Goal: Information Seeking & Learning: Learn about a topic

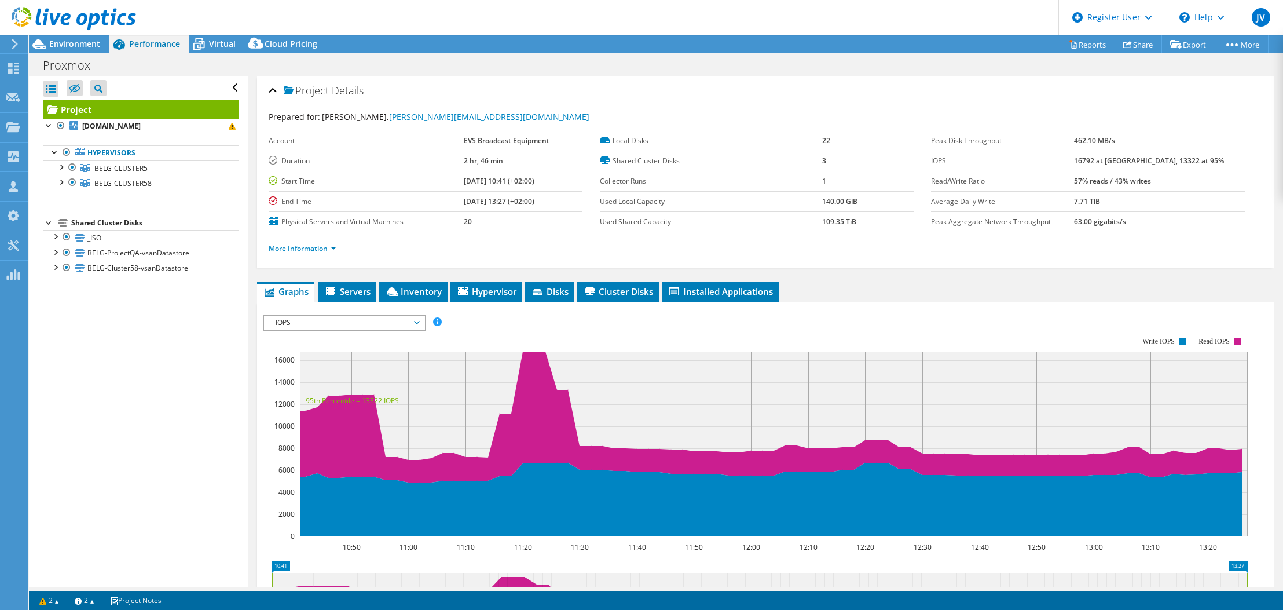
select select "USD"
click at [35, 123] on div "Projects" at bounding box center [55, 127] width 56 height 29
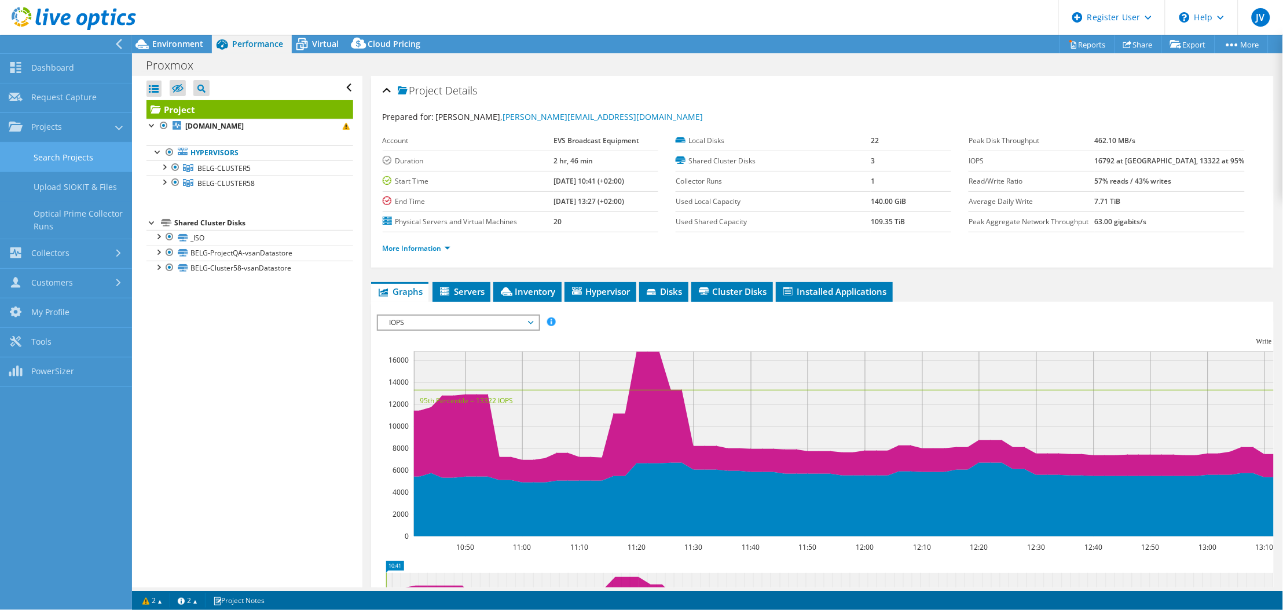
click at [72, 147] on link "Search Projects" at bounding box center [66, 157] width 132 height 30
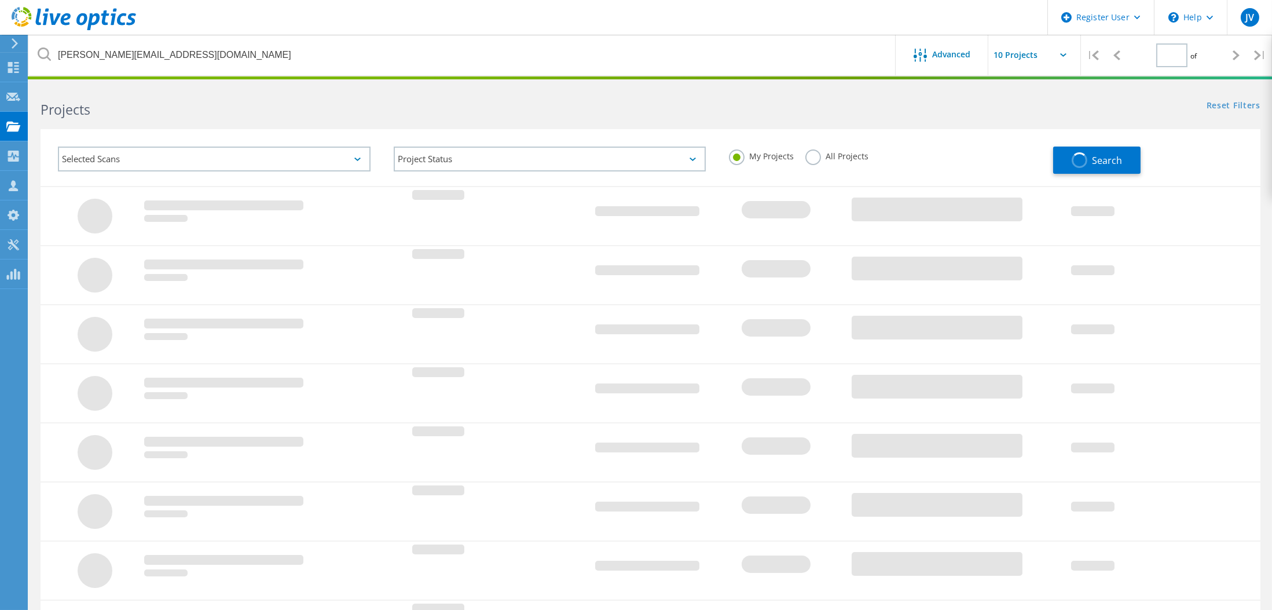
type input "1"
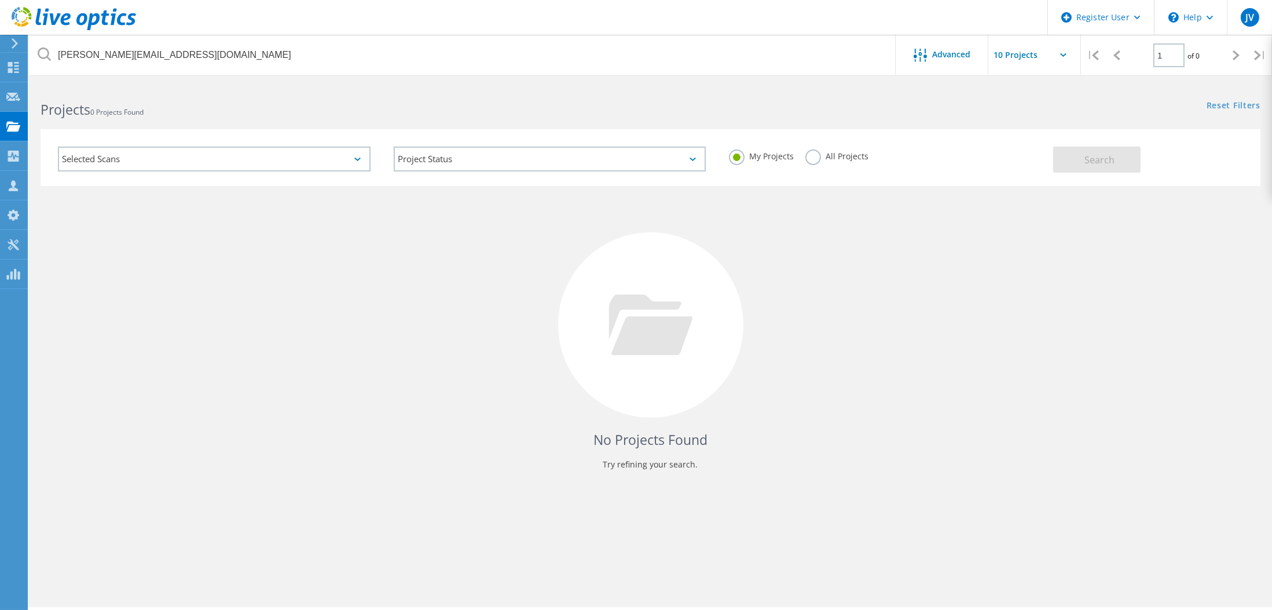
click at [818, 163] on div "All Projects" at bounding box center [837, 157] width 63 height 17
click at [817, 163] on div "All Projects" at bounding box center [837, 157] width 63 height 17
click at [814, 159] on label "All Projects" at bounding box center [837, 154] width 63 height 11
click at [0, 0] on input "All Projects" at bounding box center [0, 0] width 0 height 0
click at [1073, 163] on button "Search" at bounding box center [1096, 160] width 87 height 26
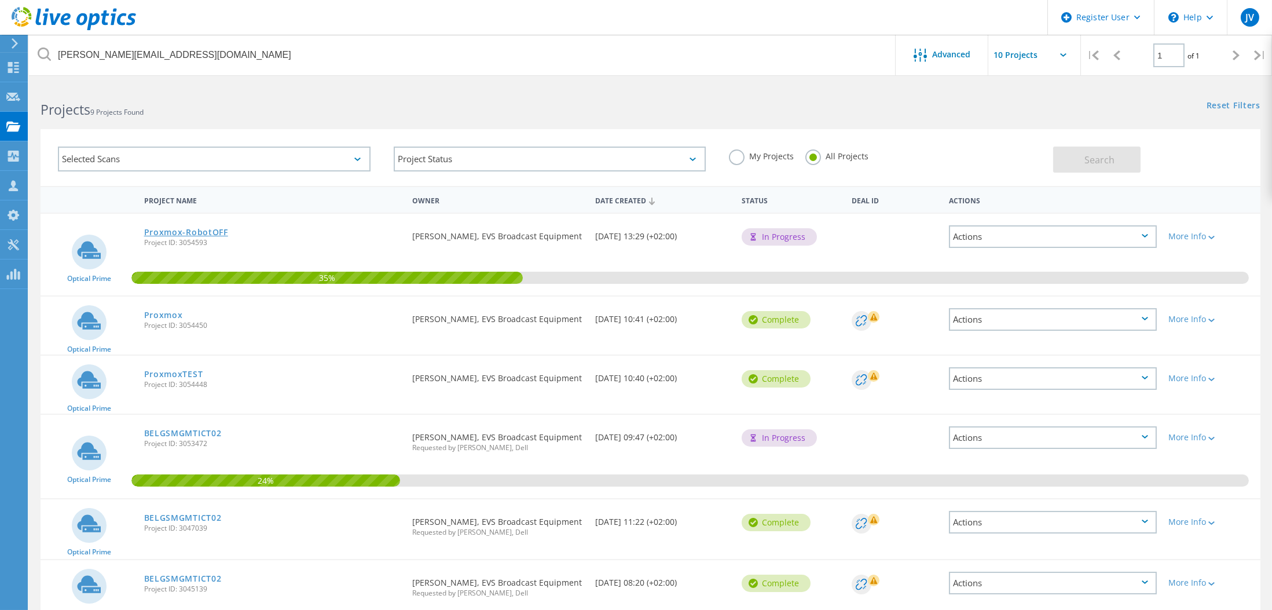
click at [175, 228] on link "Proxmox-RobotOFF" at bounding box center [186, 232] width 84 height 8
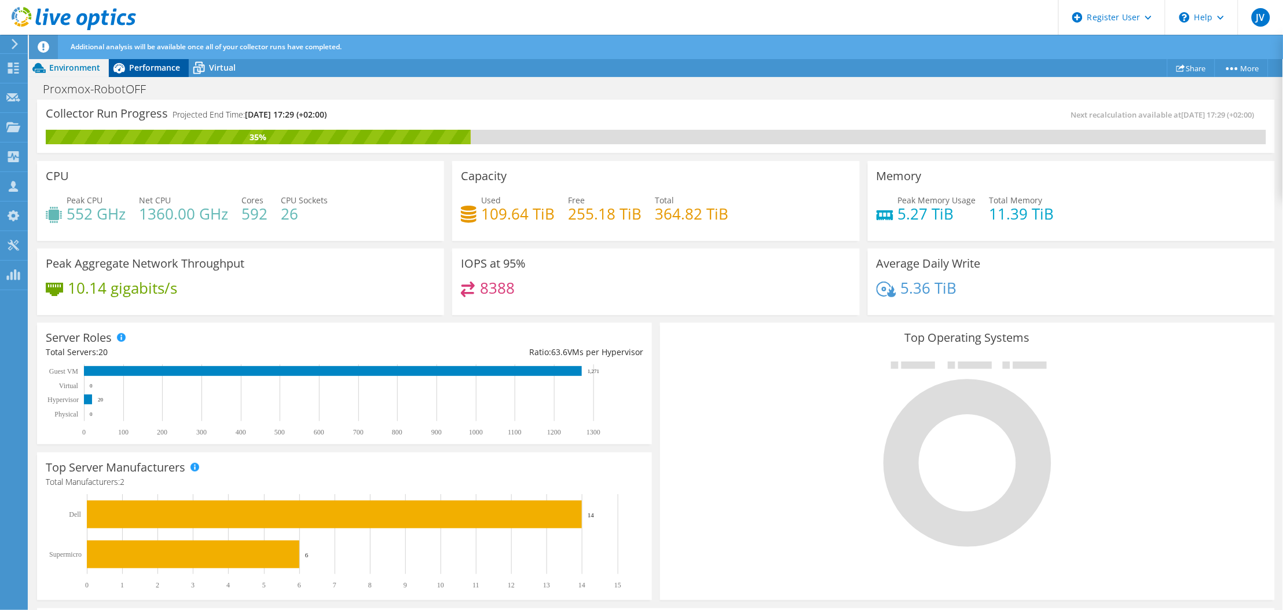
click at [148, 64] on span "Performance" at bounding box center [154, 67] width 51 height 11
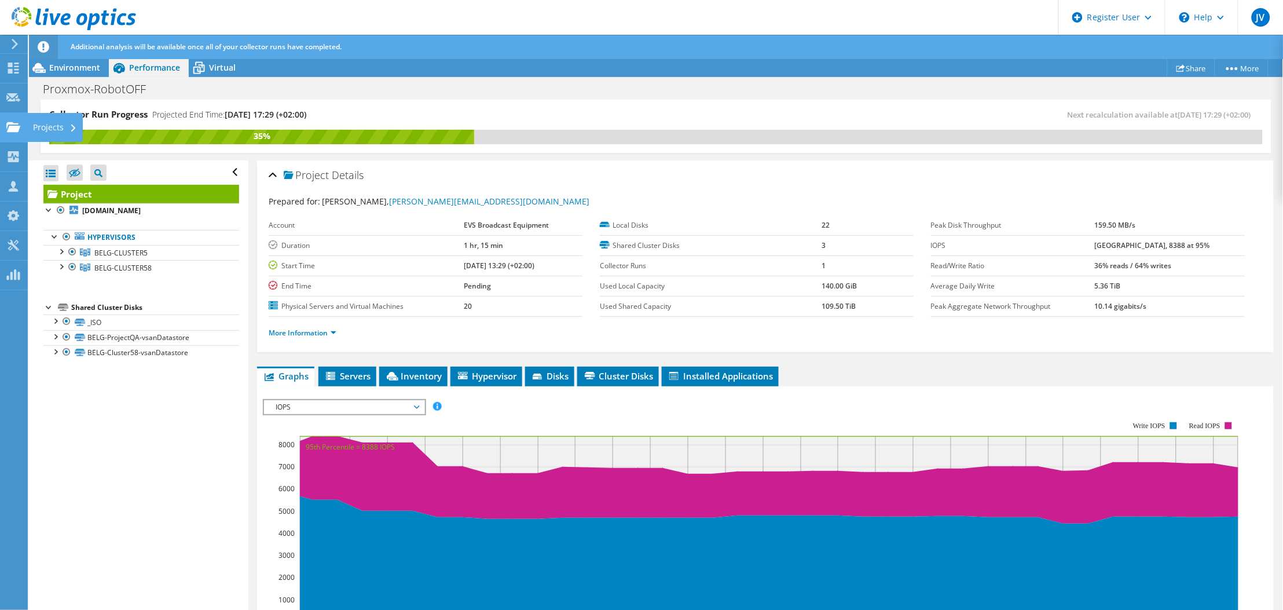
click at [50, 130] on div "Projects" at bounding box center [55, 127] width 56 height 29
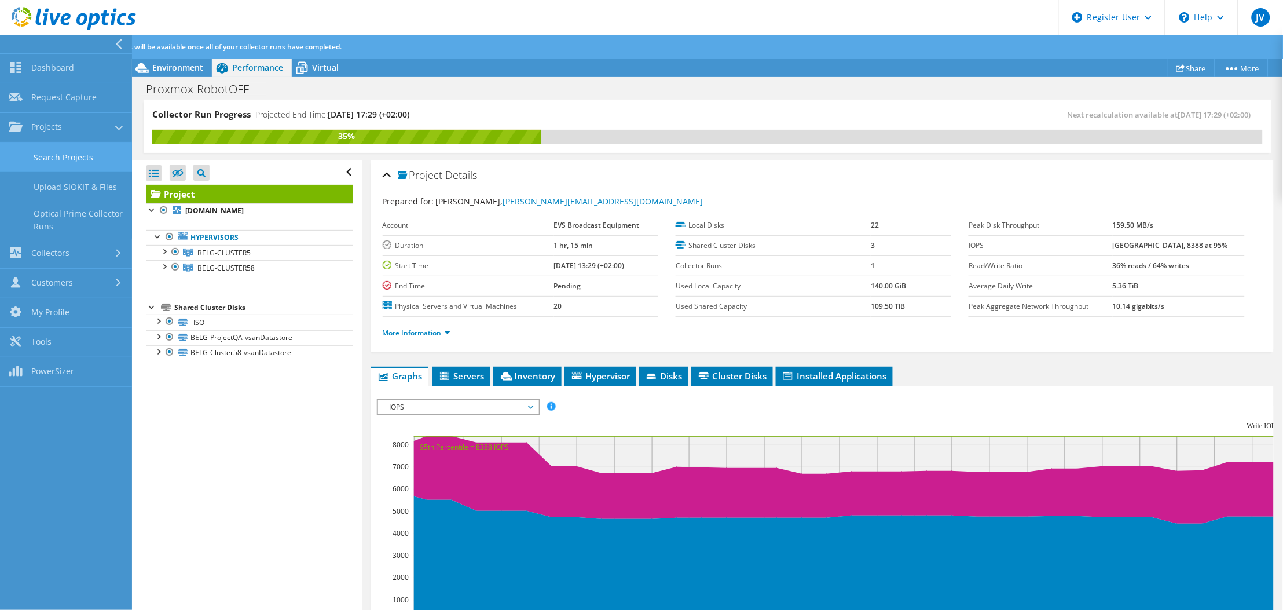
click at [50, 156] on link "Search Projects" at bounding box center [66, 157] width 132 height 30
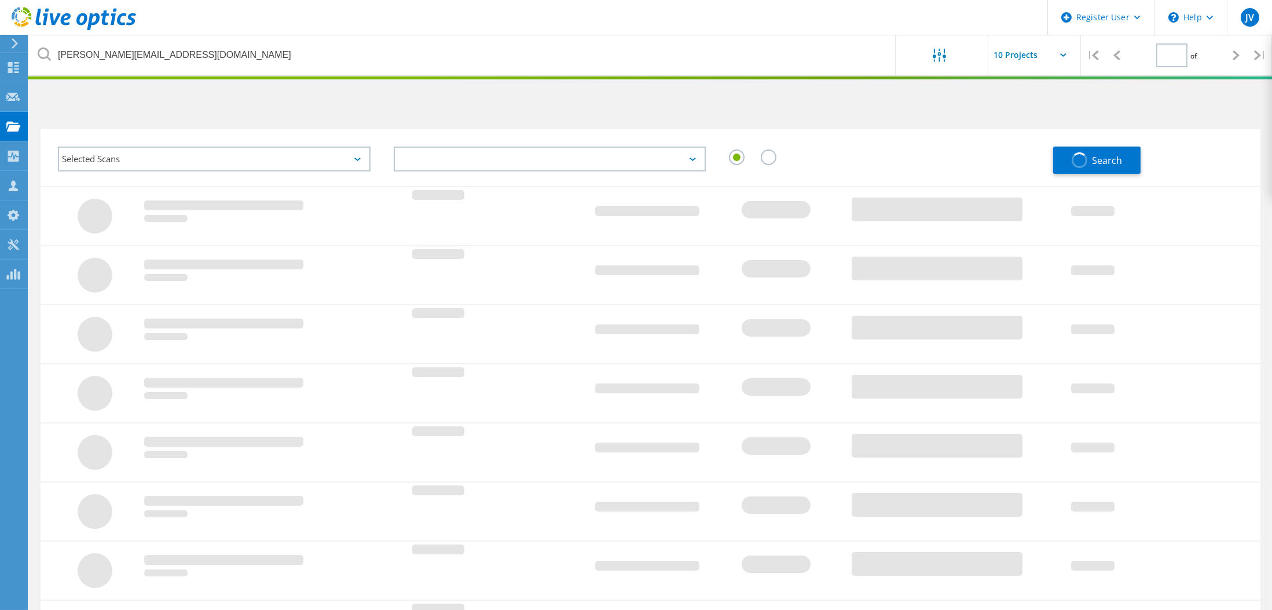
type input "1"
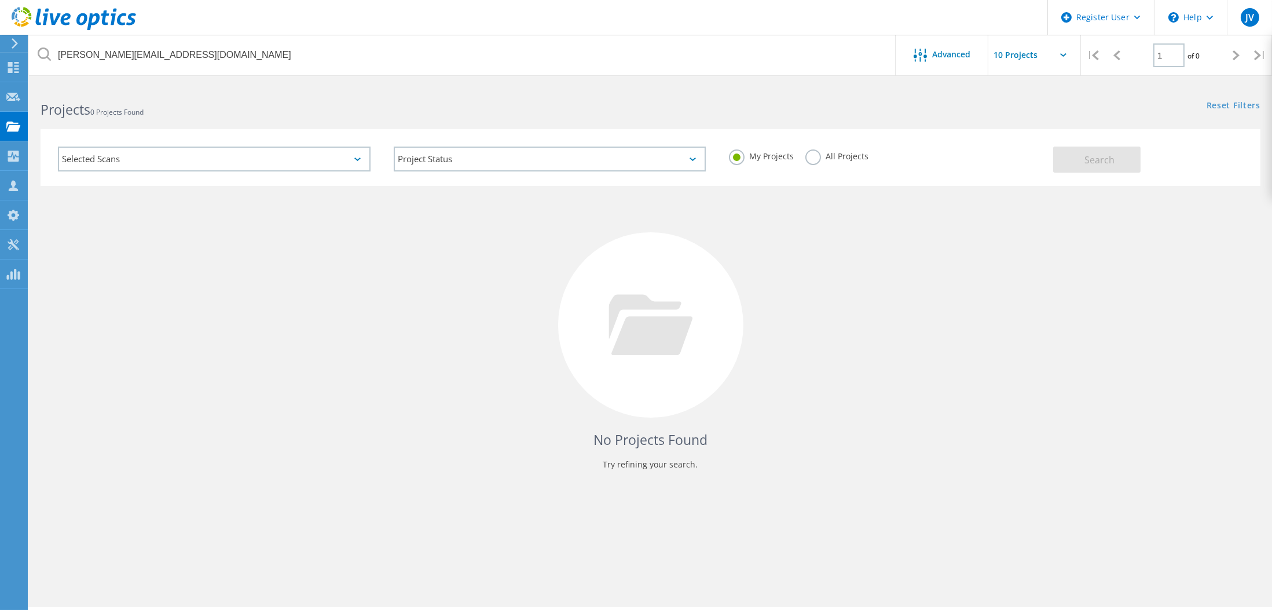
click at [817, 160] on label "All Projects" at bounding box center [837, 154] width 63 height 11
click at [0, 0] on input "All Projects" at bounding box center [0, 0] width 0 height 0
click at [1107, 165] on span "Search" at bounding box center [1100, 159] width 30 height 13
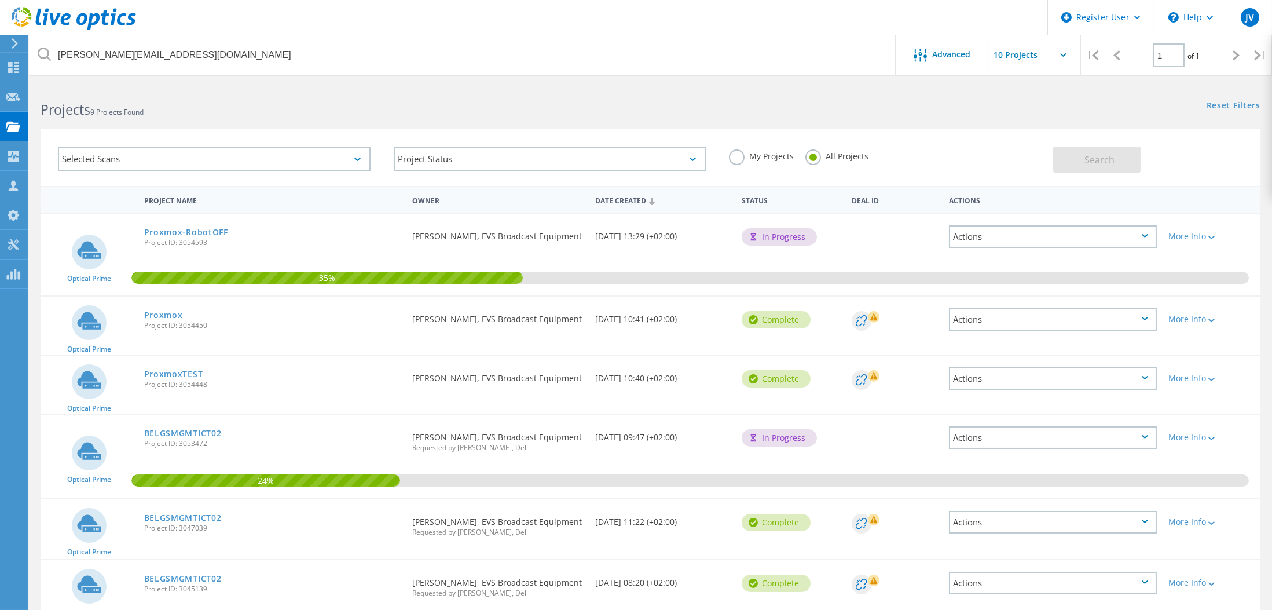
click at [174, 311] on link "Proxmox" at bounding box center [163, 315] width 39 height 8
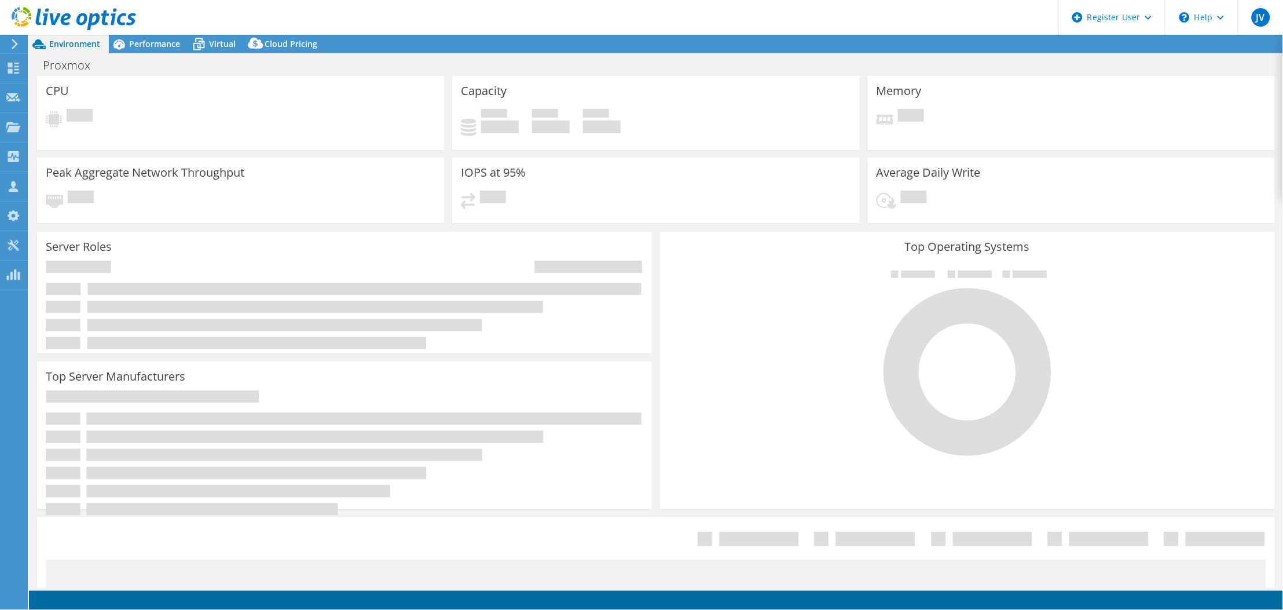
select select "USD"
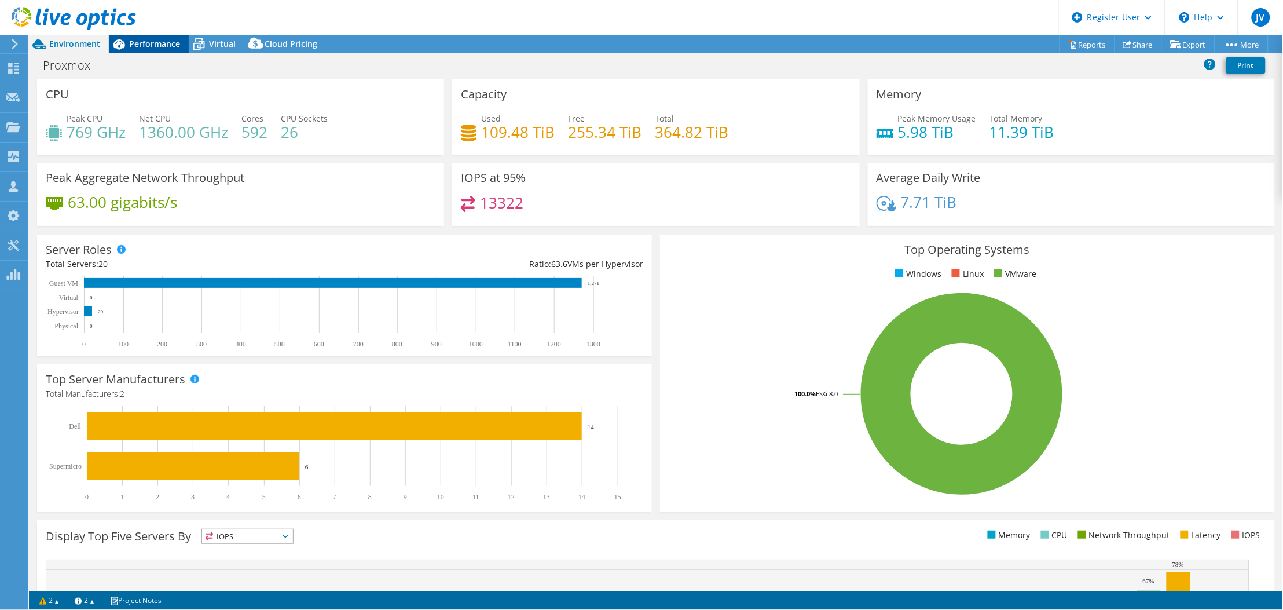
click at [158, 43] on span "Performance" at bounding box center [154, 43] width 51 height 11
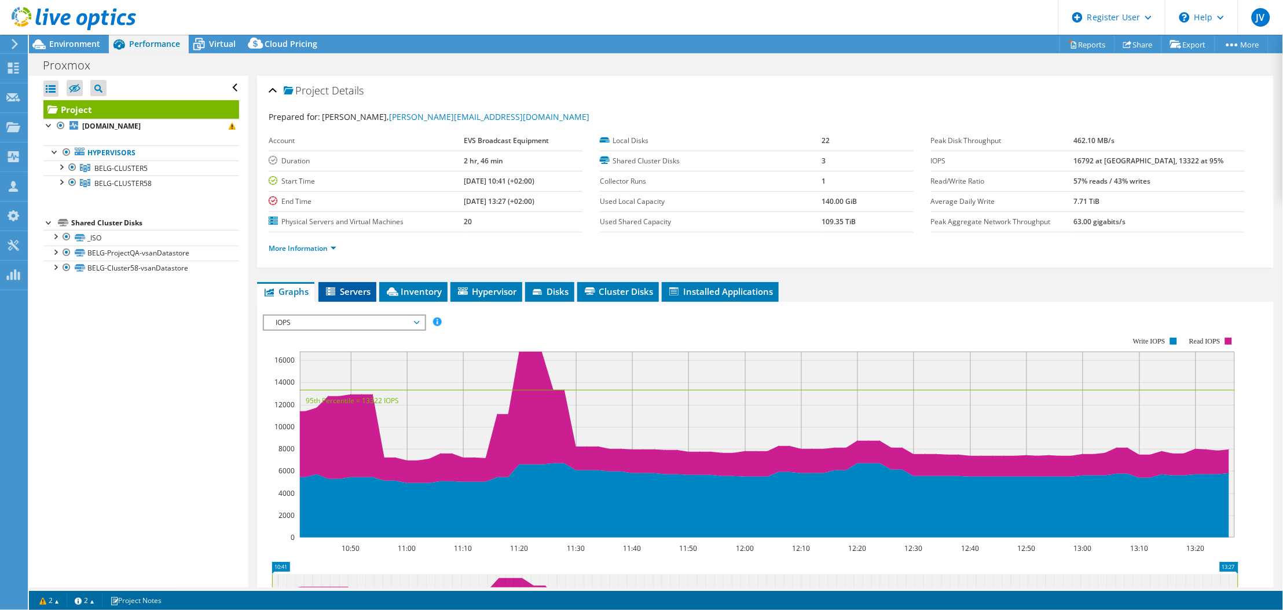
click at [340, 291] on span "Servers" at bounding box center [347, 292] width 46 height 12
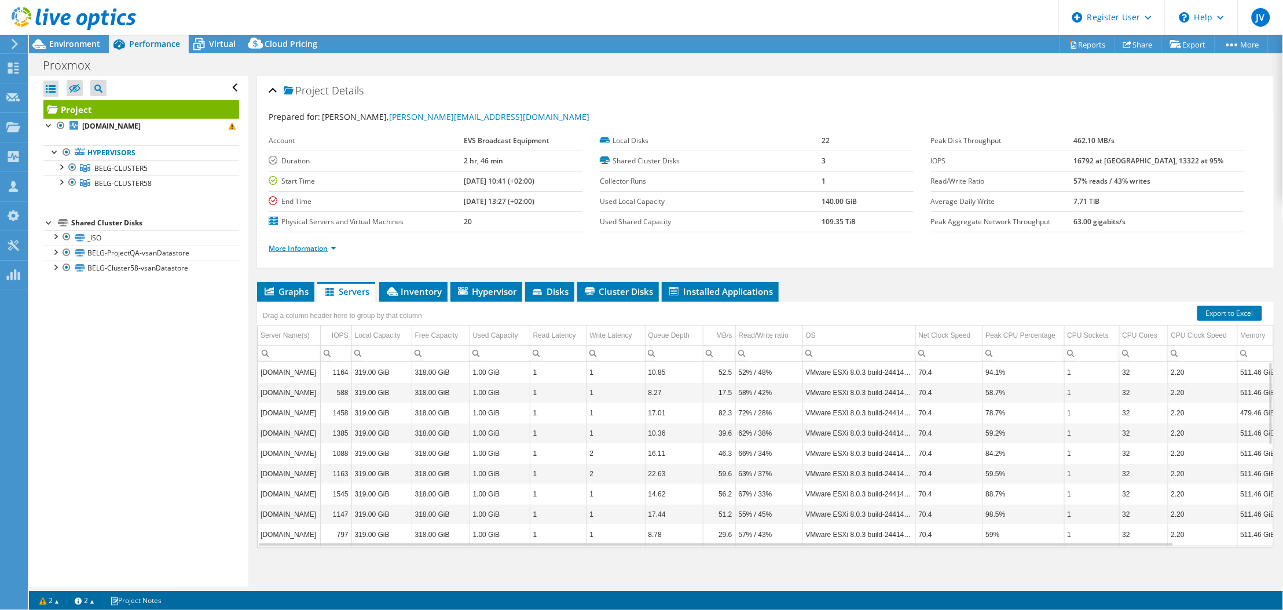
click at [274, 248] on link "More Information" at bounding box center [303, 248] width 68 height 10
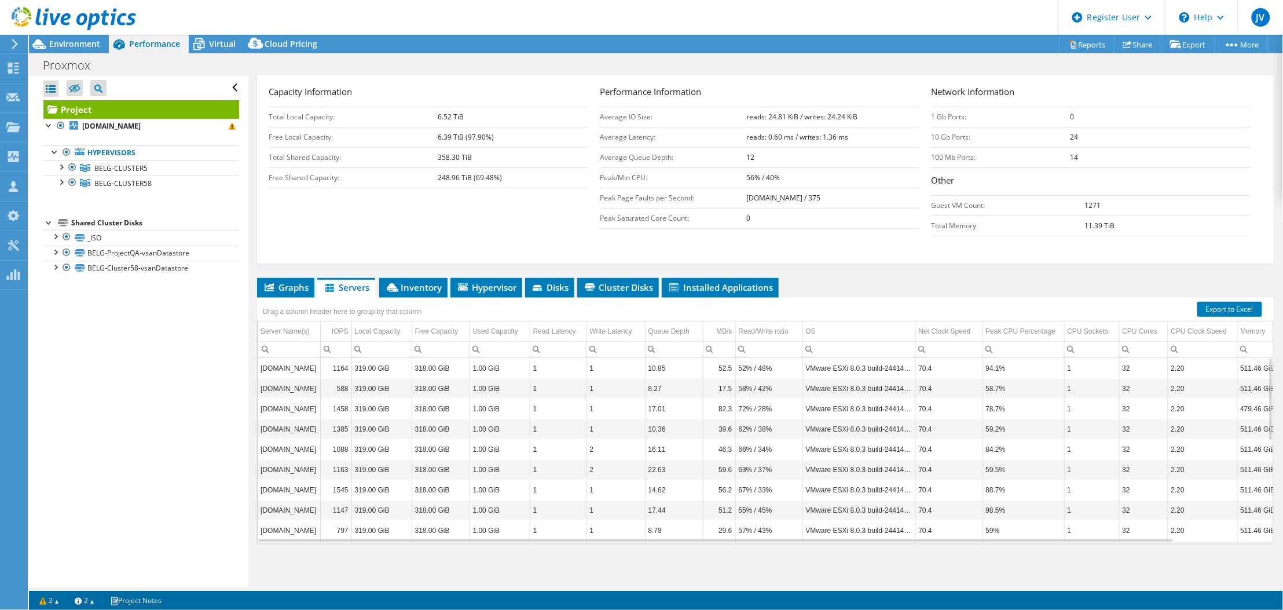
scroll to position [103, 0]
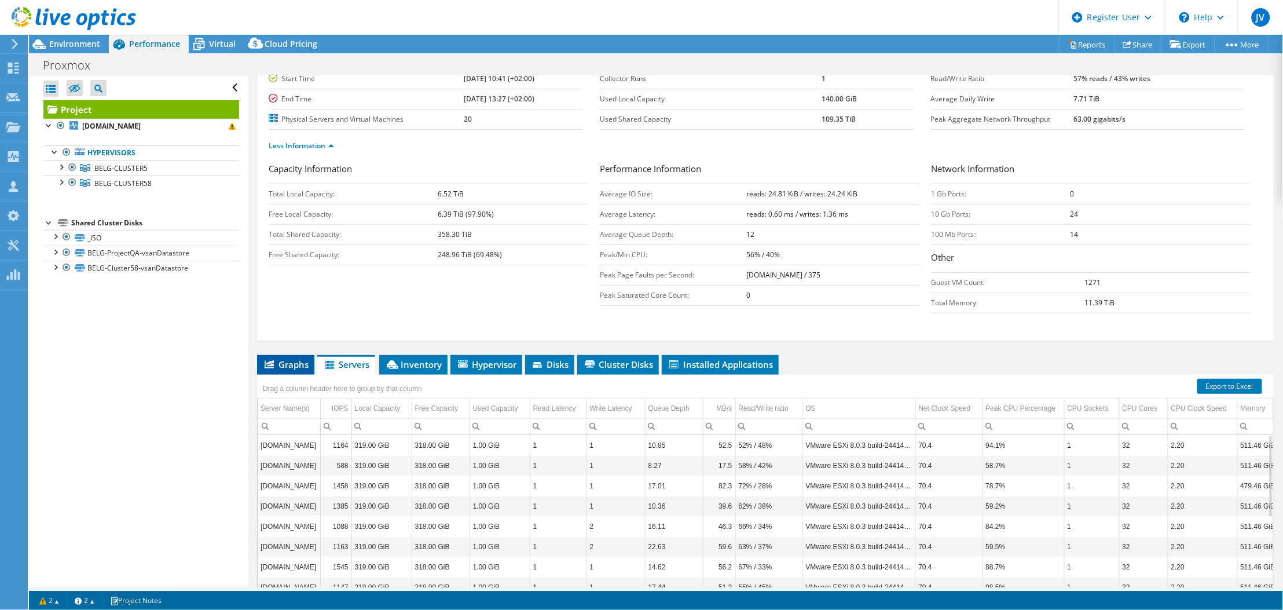
click at [285, 368] on span "Graphs" at bounding box center [286, 364] width 46 height 12
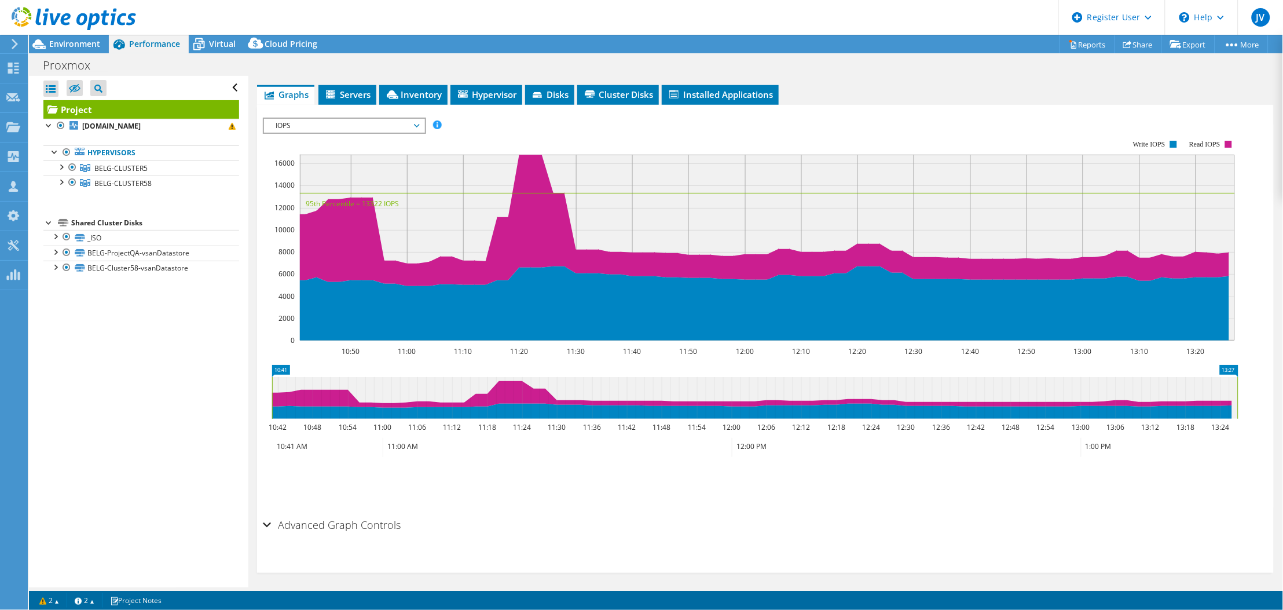
scroll to position [376, 0]
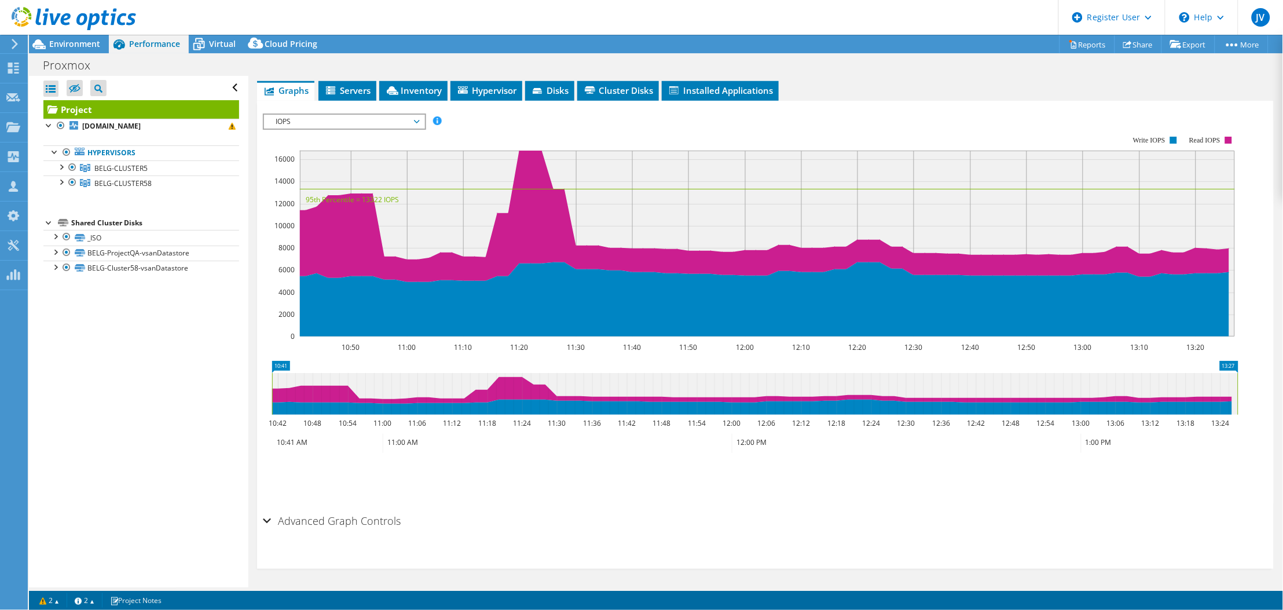
click at [306, 118] on span "IOPS" at bounding box center [344, 122] width 149 height 14
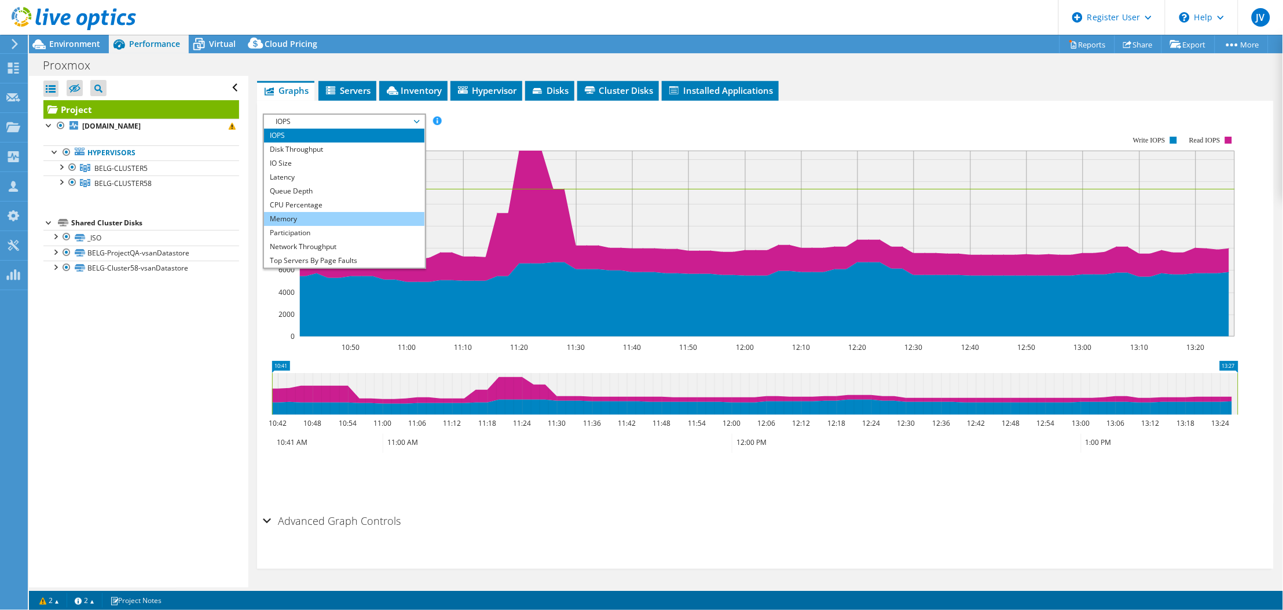
click at [300, 215] on li "Memory" at bounding box center [344, 219] width 160 height 14
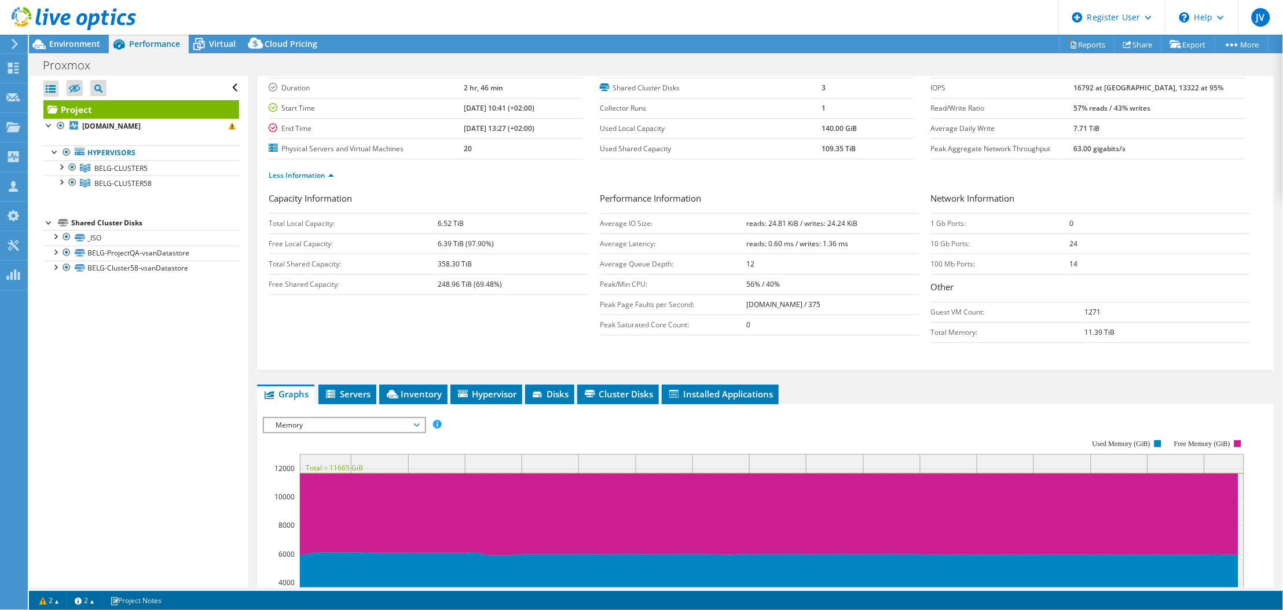
scroll to position [0, 0]
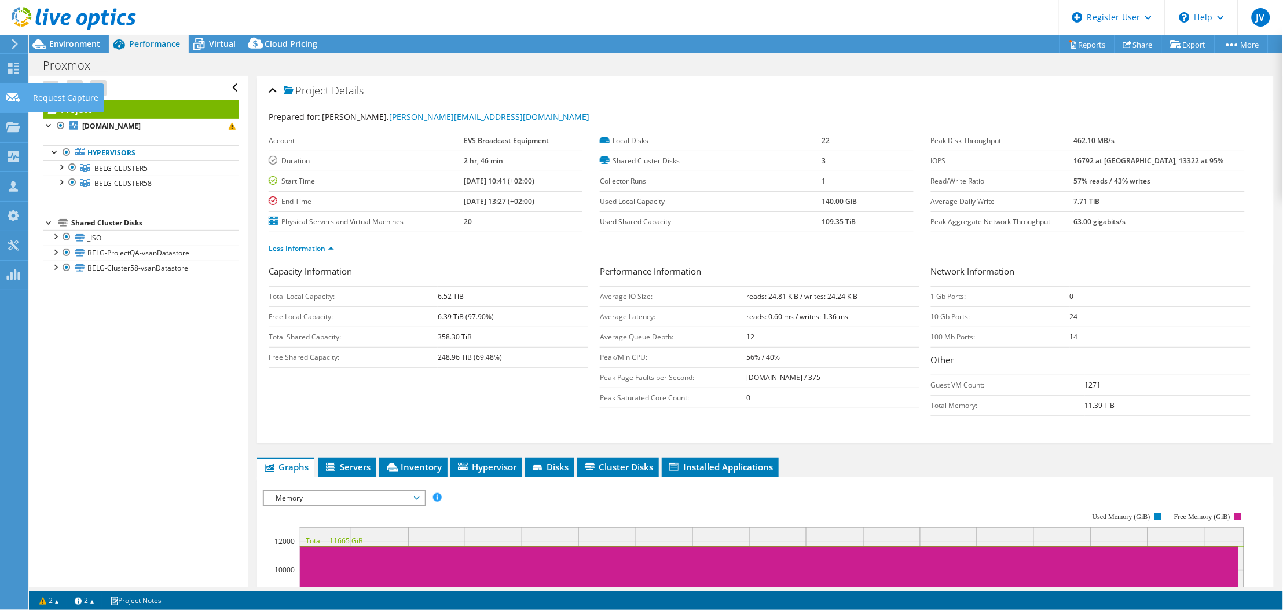
click at [8, 94] on use at bounding box center [13, 97] width 14 height 9
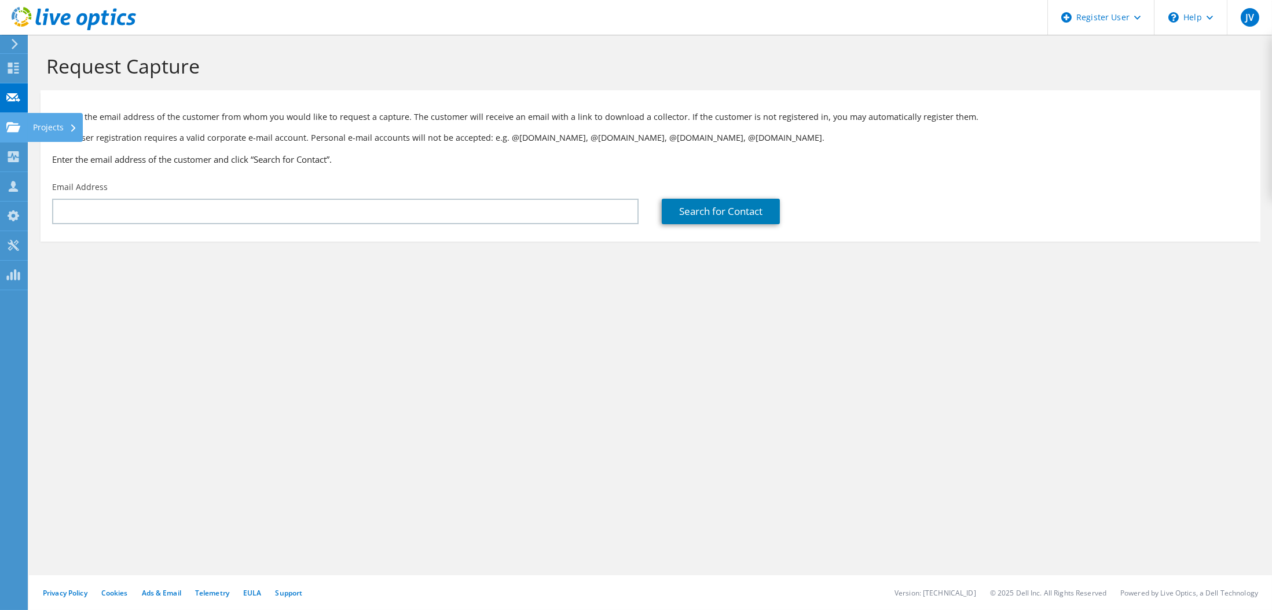
click at [50, 127] on div "Projects" at bounding box center [55, 127] width 56 height 29
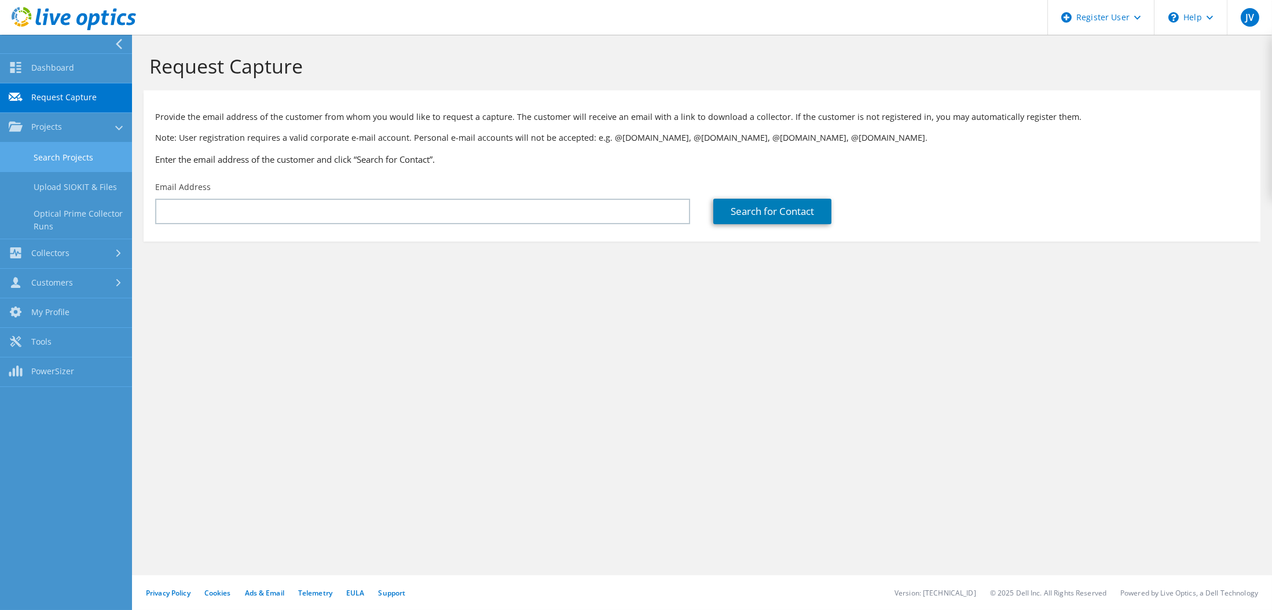
click at [58, 153] on link "Search Projects" at bounding box center [66, 157] width 132 height 30
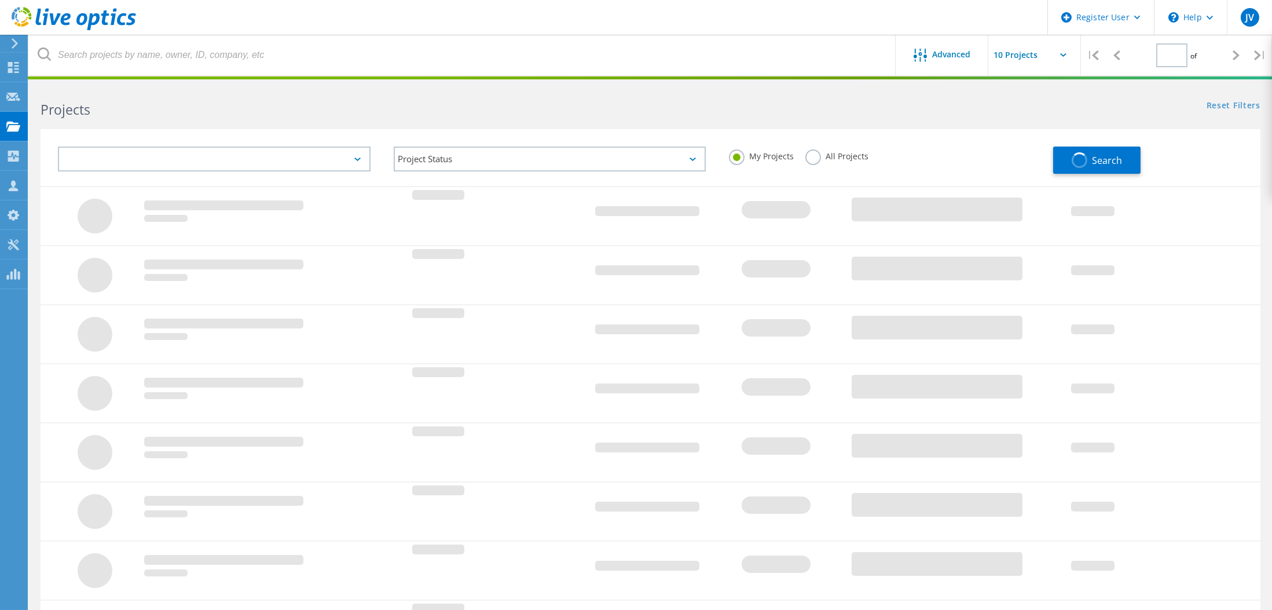
type input "1"
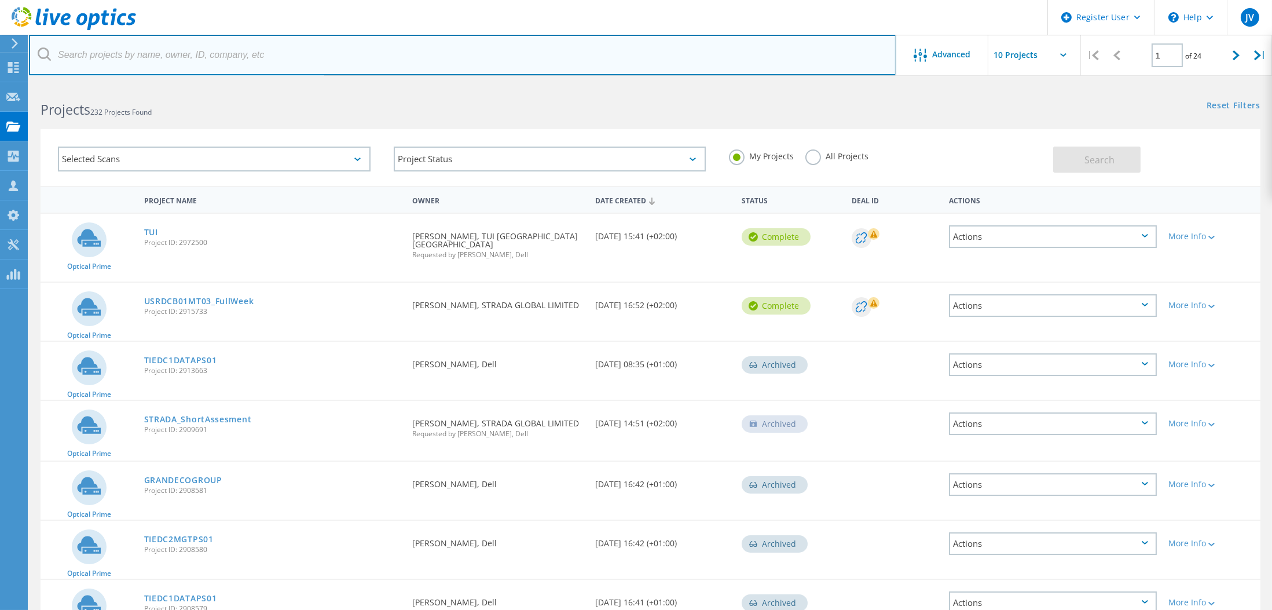
click at [197, 61] on input "text" at bounding box center [463, 55] width 868 height 41
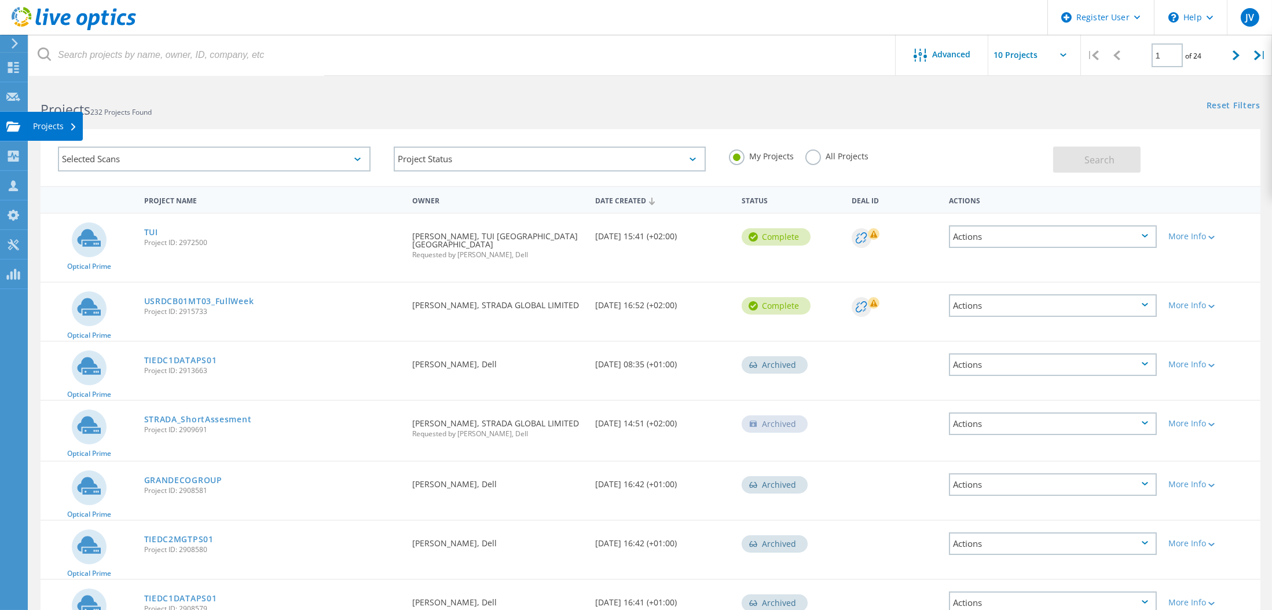
click at [46, 124] on div "Projects" at bounding box center [55, 126] width 44 height 8
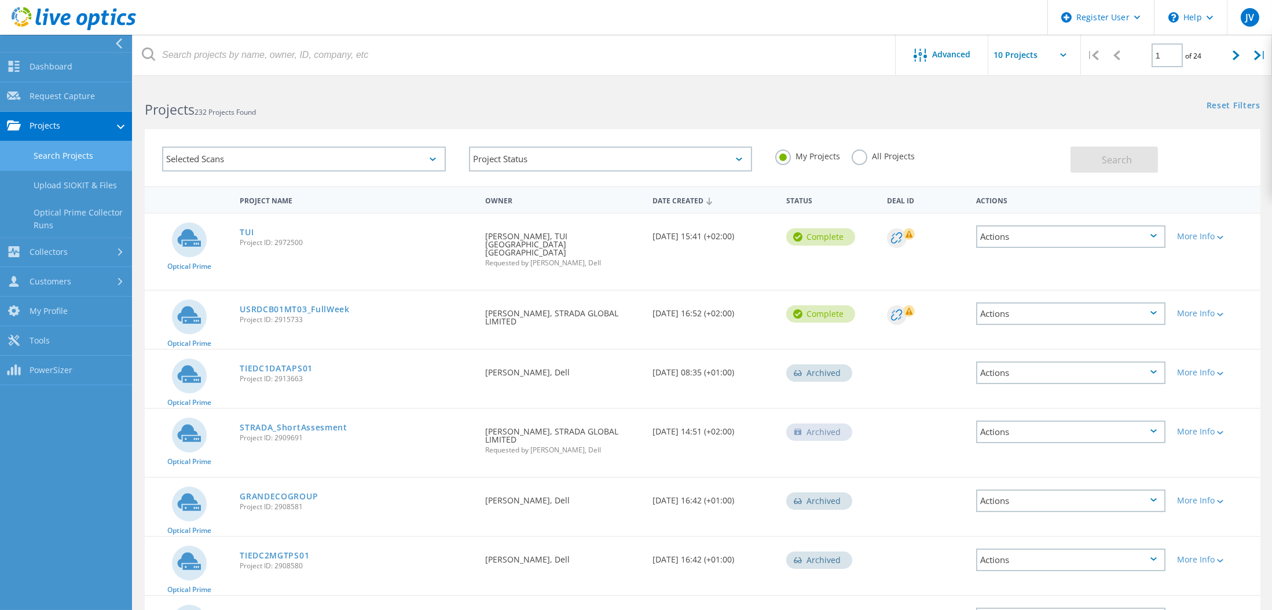
click at [49, 153] on link "Search Projects" at bounding box center [66, 156] width 132 height 30
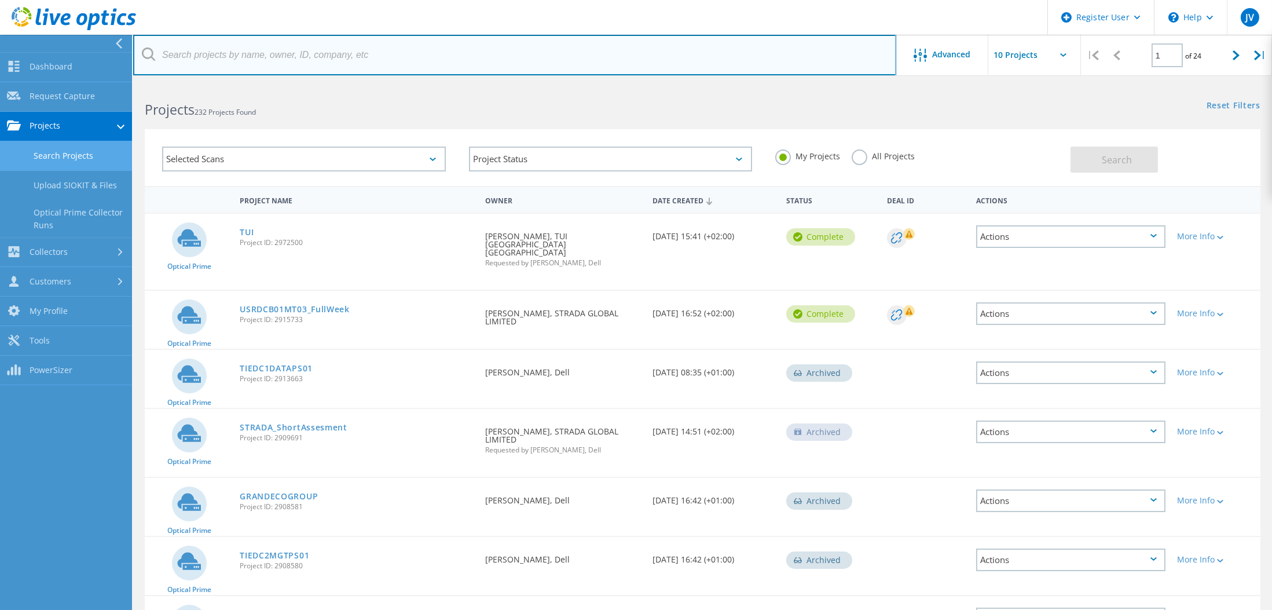
click at [193, 56] on input "text" at bounding box center [514, 55] width 763 height 41
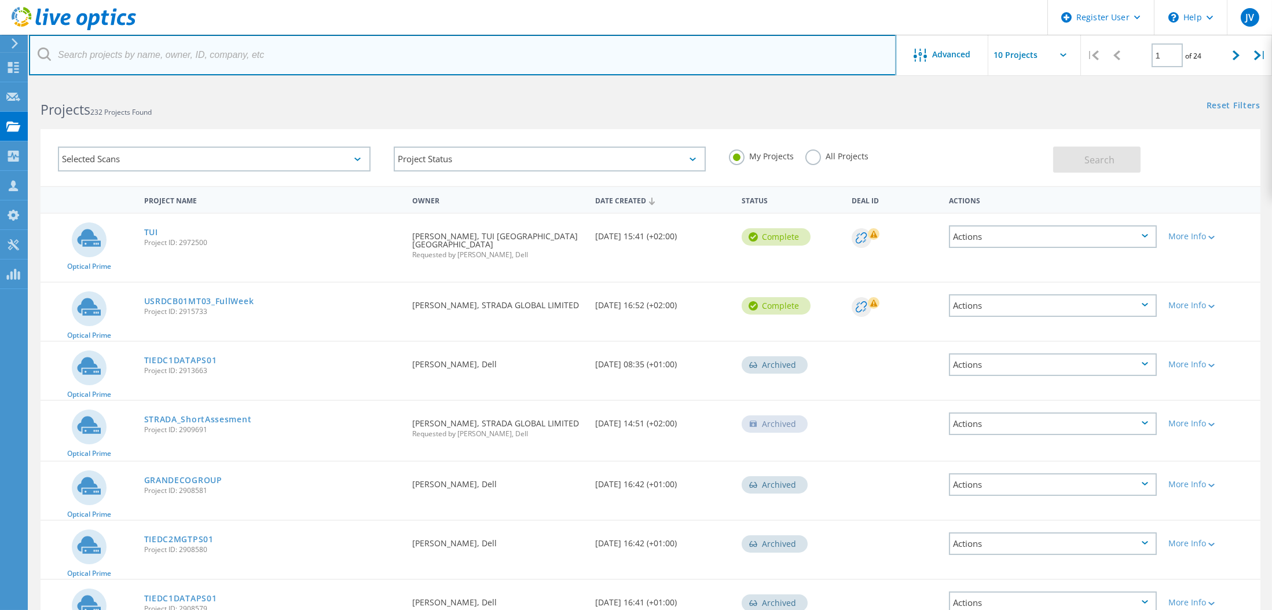
paste input "CKM00185103518"
type input "C"
type input "J"
click at [190, 53] on input "text" at bounding box center [463, 55] width 868 height 41
paste input "SOULET, Julien <j.soulet@evs.com>"
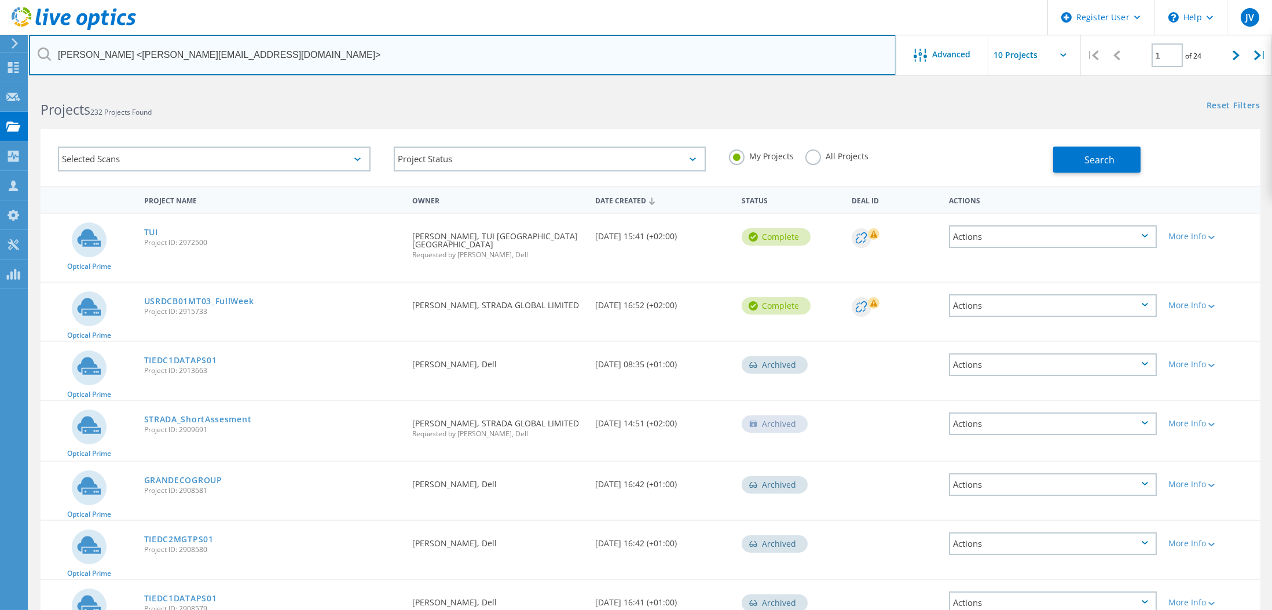
click at [222, 58] on input "SOULET, Julien <j.soulet@evs.com>" at bounding box center [463, 55] width 868 height 41
drag, startPoint x: 130, startPoint y: 51, endPoint x: 9, endPoint y: 29, distance: 122.5
click at [10, 84] on div "Register User \n Help Explore Helpful Articles Contact Support JV Dell User Jos…" at bounding box center [636, 472] width 1272 height 777
click at [68, 59] on input "[PERSON_NAME][EMAIL_ADDRESS][DOMAIN_NAME]" at bounding box center [463, 55] width 868 height 41
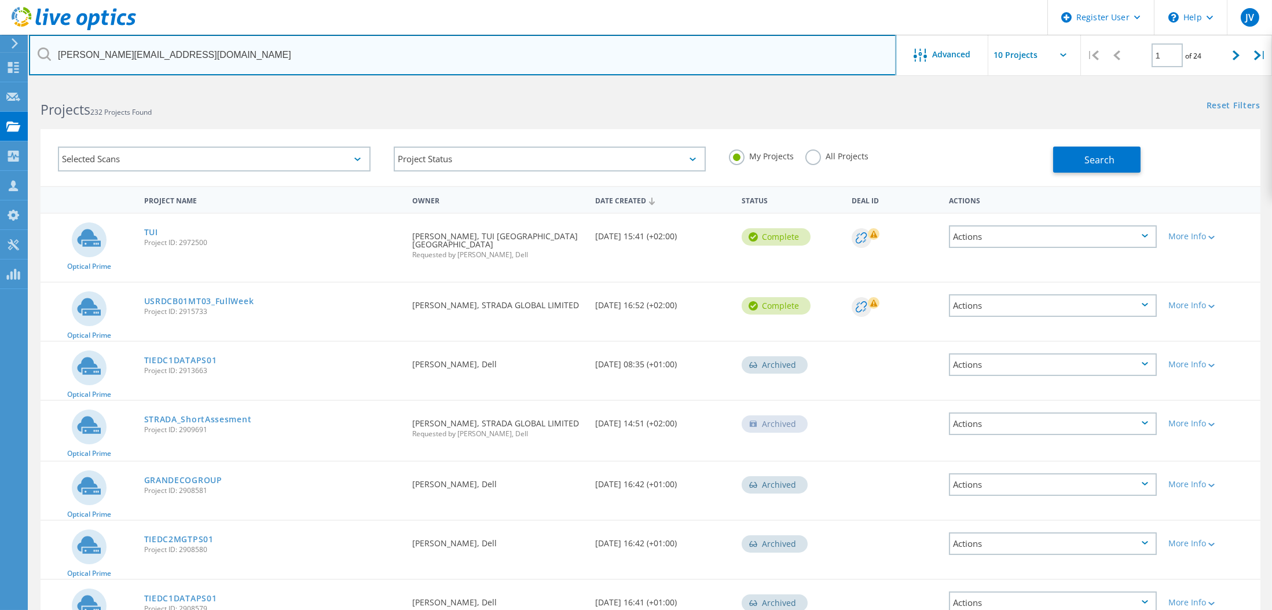
click at [68, 59] on input "[PERSON_NAME][EMAIL_ADDRESS][DOMAIN_NAME]" at bounding box center [463, 55] width 868 height 41
click at [362, 52] on input "[PERSON_NAME][EMAIL_ADDRESS][DOMAIN_NAME]" at bounding box center [463, 55] width 868 height 41
type input "[PERSON_NAME][EMAIL_ADDRESS][DOMAIN_NAME]"
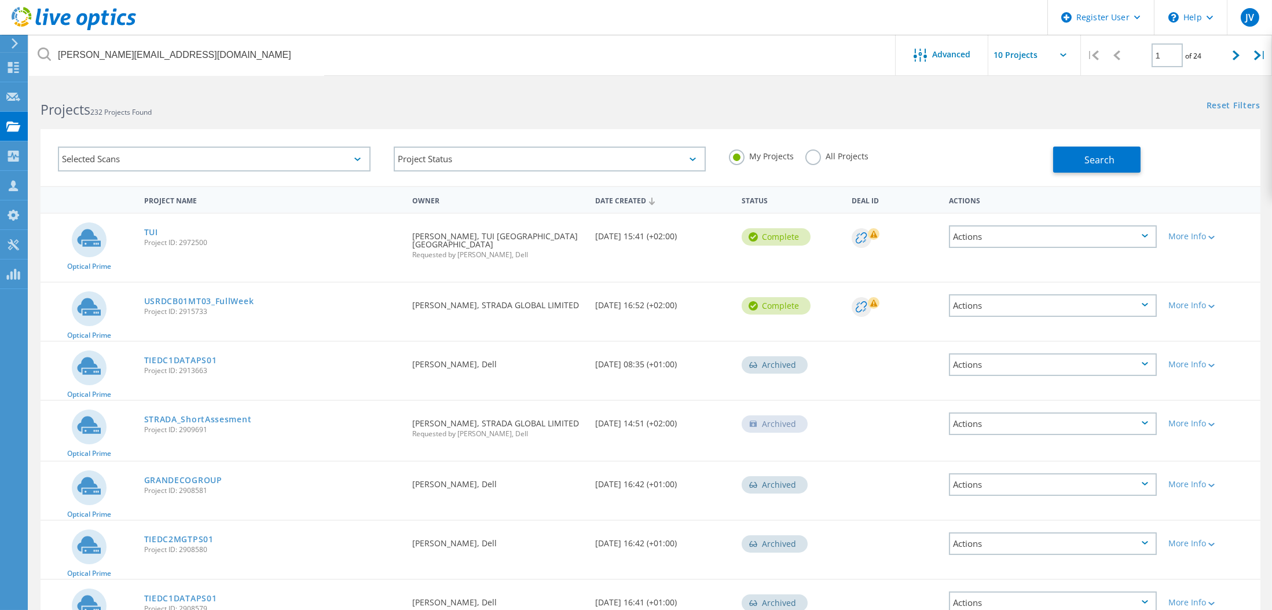
click at [808, 156] on label "All Projects" at bounding box center [837, 154] width 63 height 11
click at [0, 0] on input "All Projects" at bounding box center [0, 0] width 0 height 0
click at [1079, 170] on button "Search" at bounding box center [1096, 160] width 87 height 26
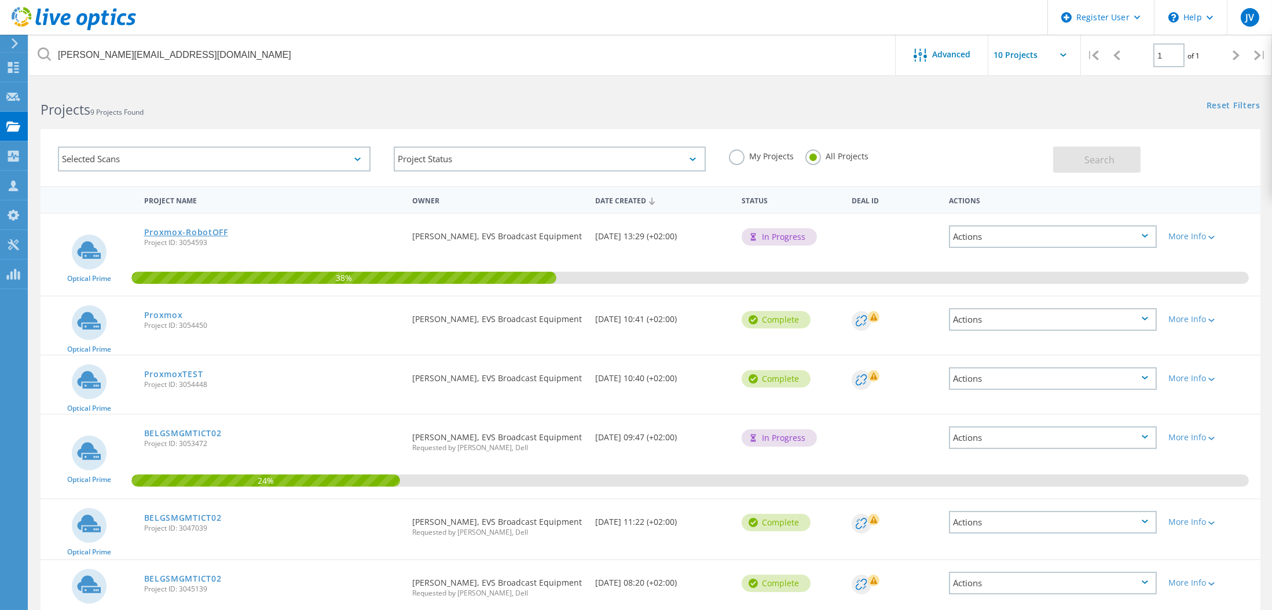
click at [213, 229] on link "Proxmox-RobotOFF" at bounding box center [186, 232] width 84 height 8
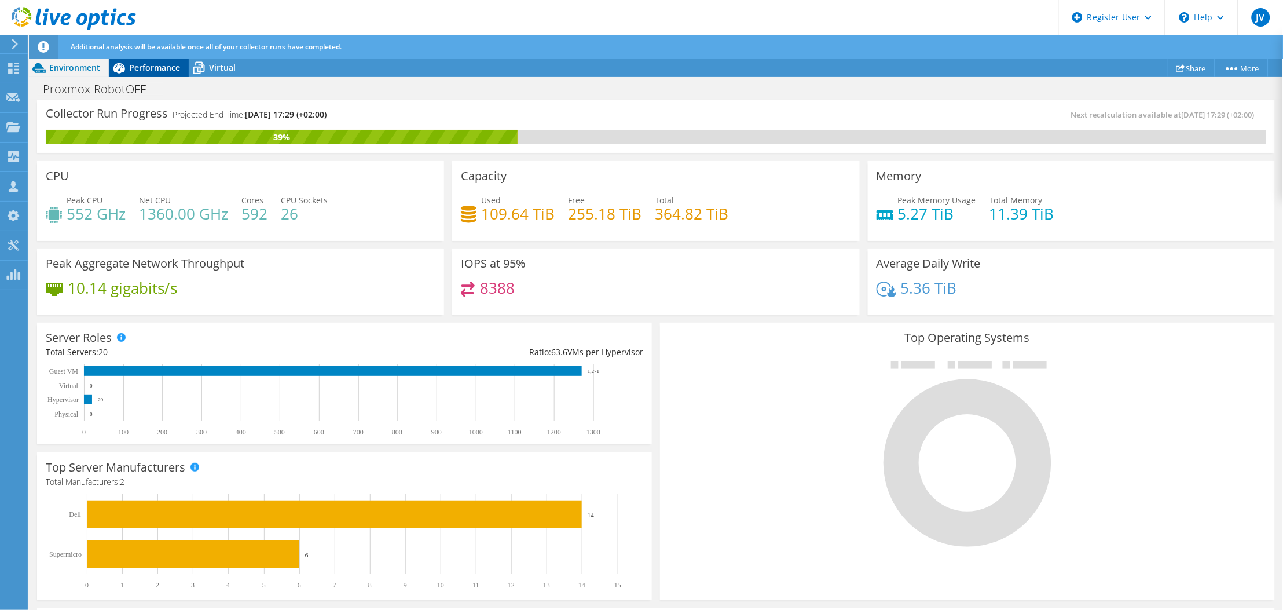
click at [129, 65] on div "Performance" at bounding box center [149, 67] width 80 height 19
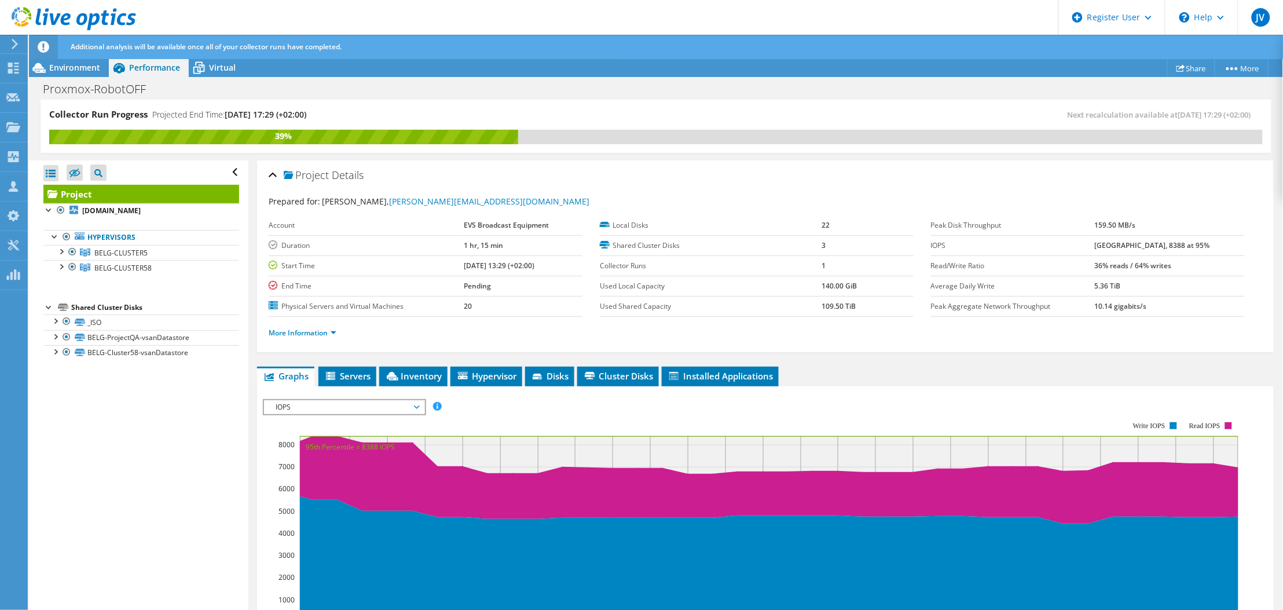
drag, startPoint x: 1106, startPoint y: 243, endPoint x: 1154, endPoint y: 250, distance: 48.0
click at [1154, 250] on tr "IOPS 8388 at [GEOGRAPHIC_DATA], 8388 at 95%" at bounding box center [1088, 245] width 314 height 20
drag, startPoint x: 1154, startPoint y: 250, endPoint x: 1209, endPoint y: 247, distance: 55.1
click at [1209, 247] on td "8388 at Peak, 8388 at 95%" at bounding box center [1170, 245] width 150 height 20
click at [310, 329] on link "More Information" at bounding box center [303, 333] width 68 height 10
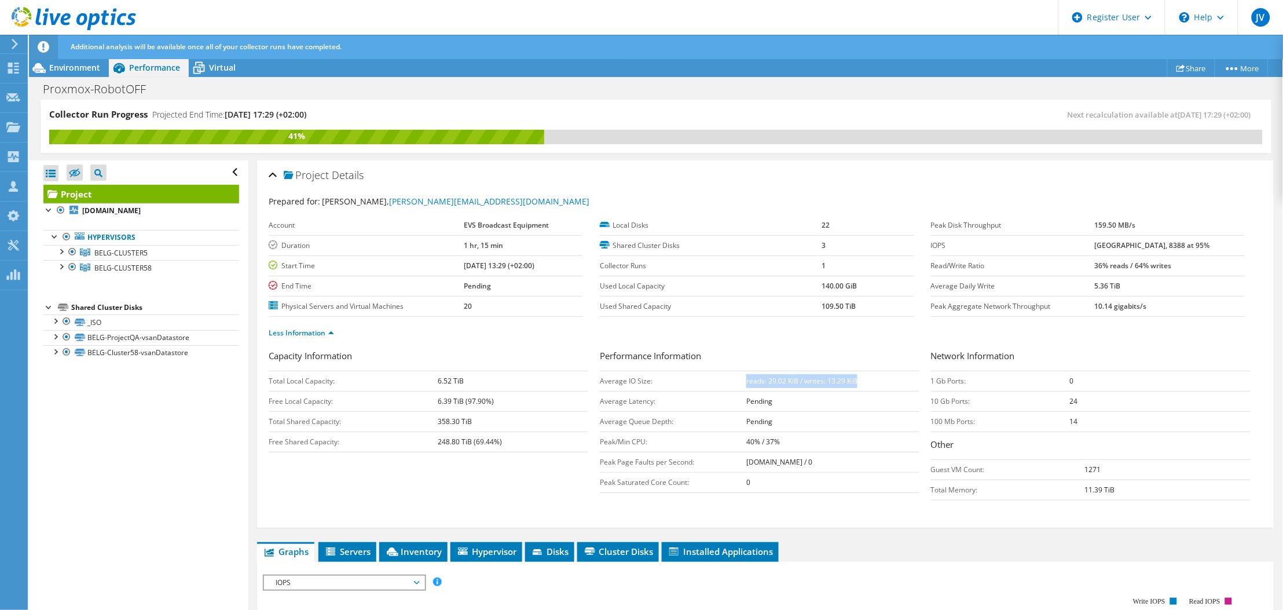
drag, startPoint x: 741, startPoint y: 382, endPoint x: 869, endPoint y: 383, distance: 128.0
click at [869, 383] on td "reads: 29.02 KiB / writes: 13.29 KiB" at bounding box center [833, 381] width 173 height 20
click at [36, 126] on div "Projects" at bounding box center [55, 127] width 56 height 29
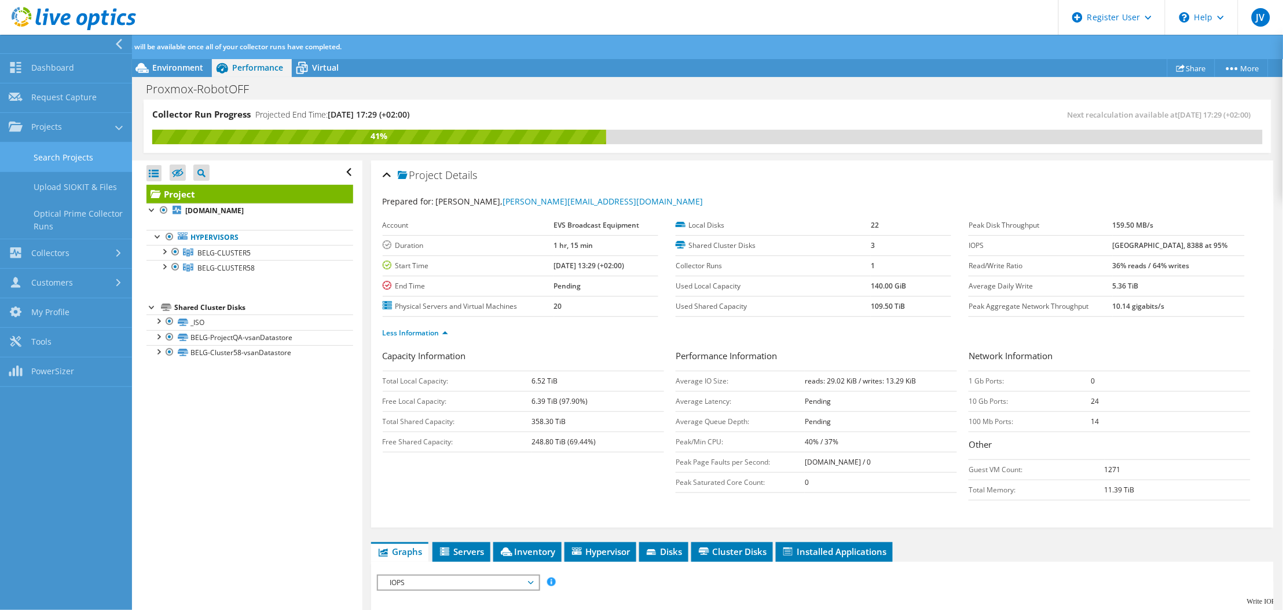
click at [58, 153] on link "Search Projects" at bounding box center [66, 157] width 132 height 30
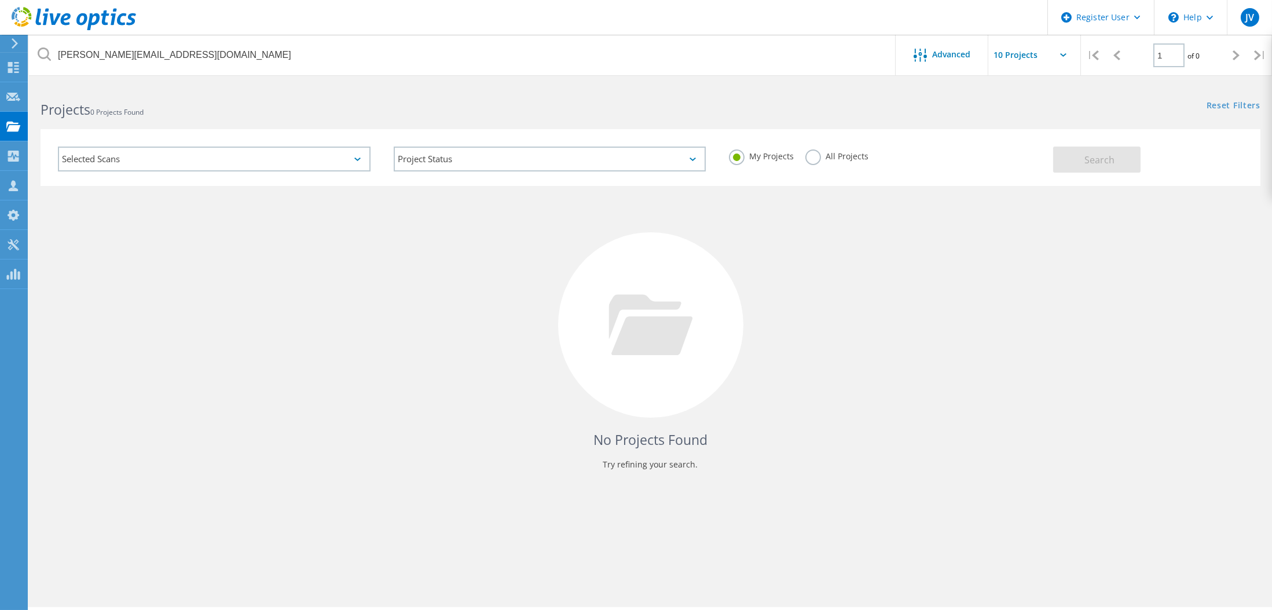
click at [807, 158] on label "All Projects" at bounding box center [837, 154] width 63 height 11
click at [0, 0] on input "All Projects" at bounding box center [0, 0] width 0 height 0
click at [1057, 167] on button "Search" at bounding box center [1096, 160] width 87 height 26
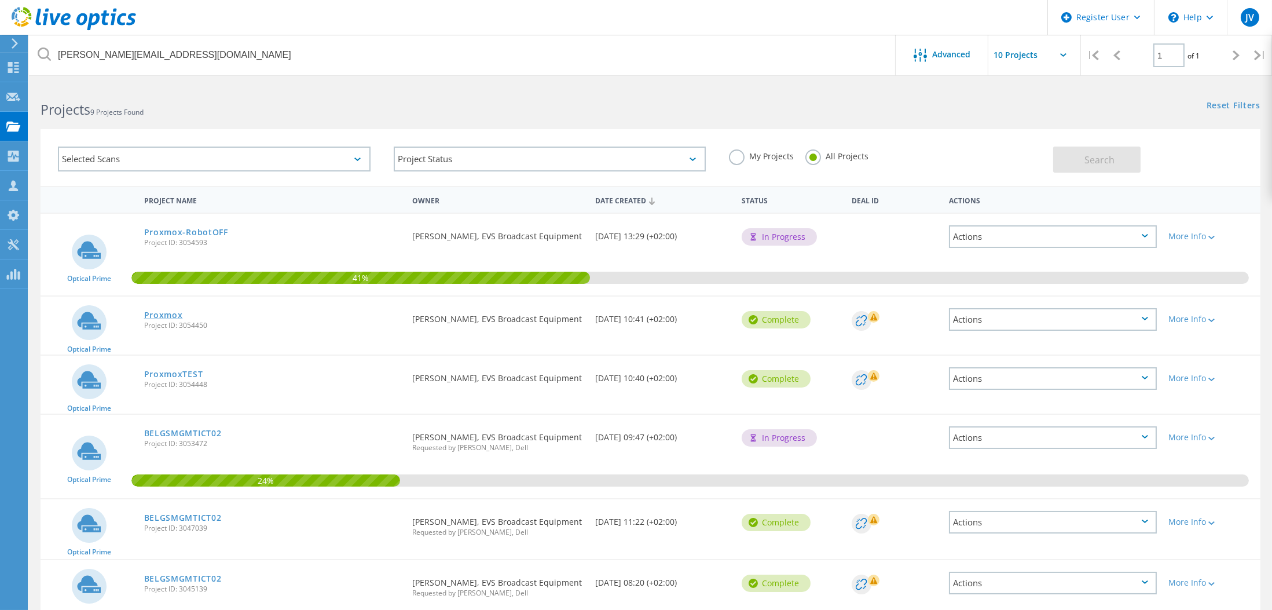
click at [160, 314] on link "Proxmox" at bounding box center [163, 315] width 39 height 8
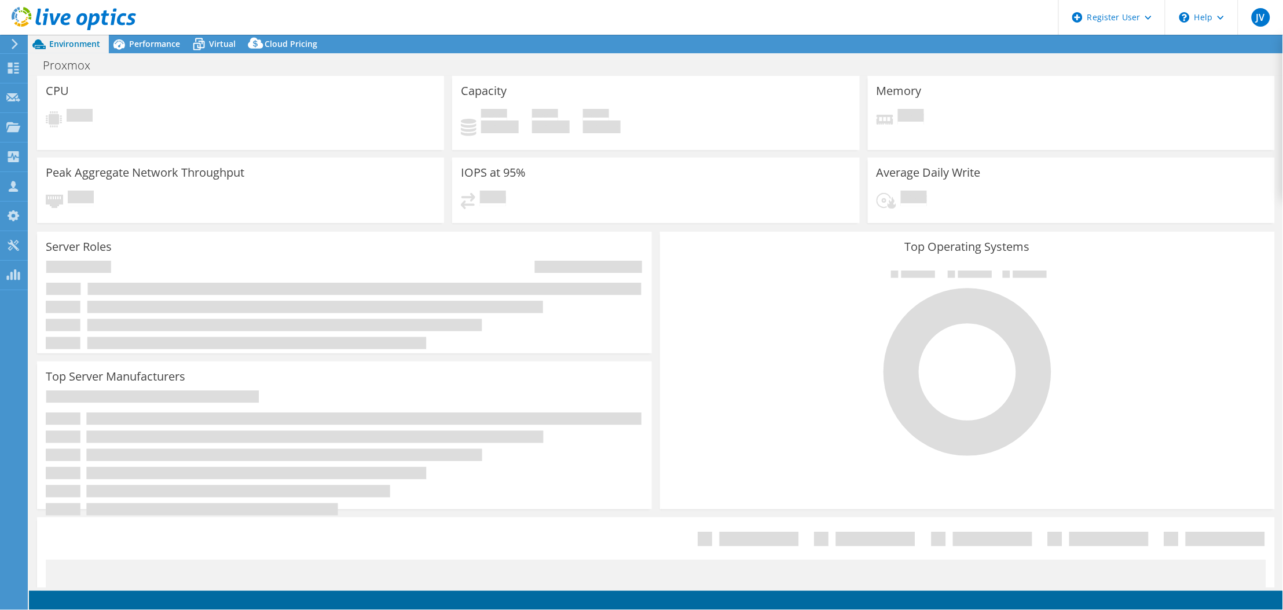
select select "USD"
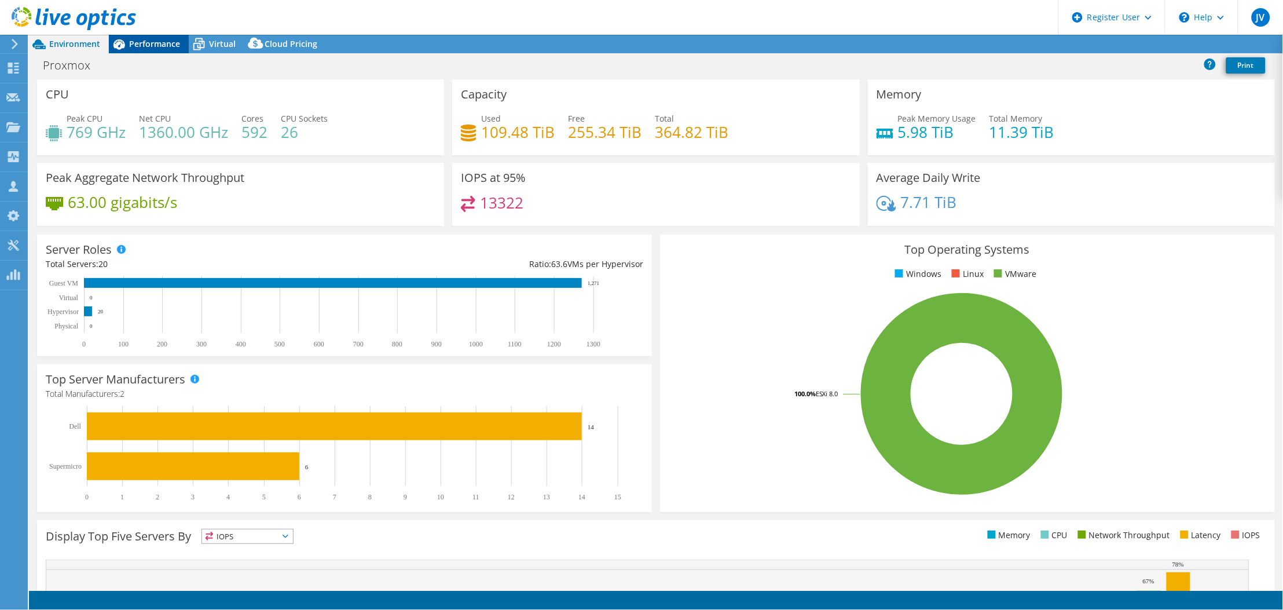
click at [149, 41] on span "Performance" at bounding box center [154, 43] width 51 height 11
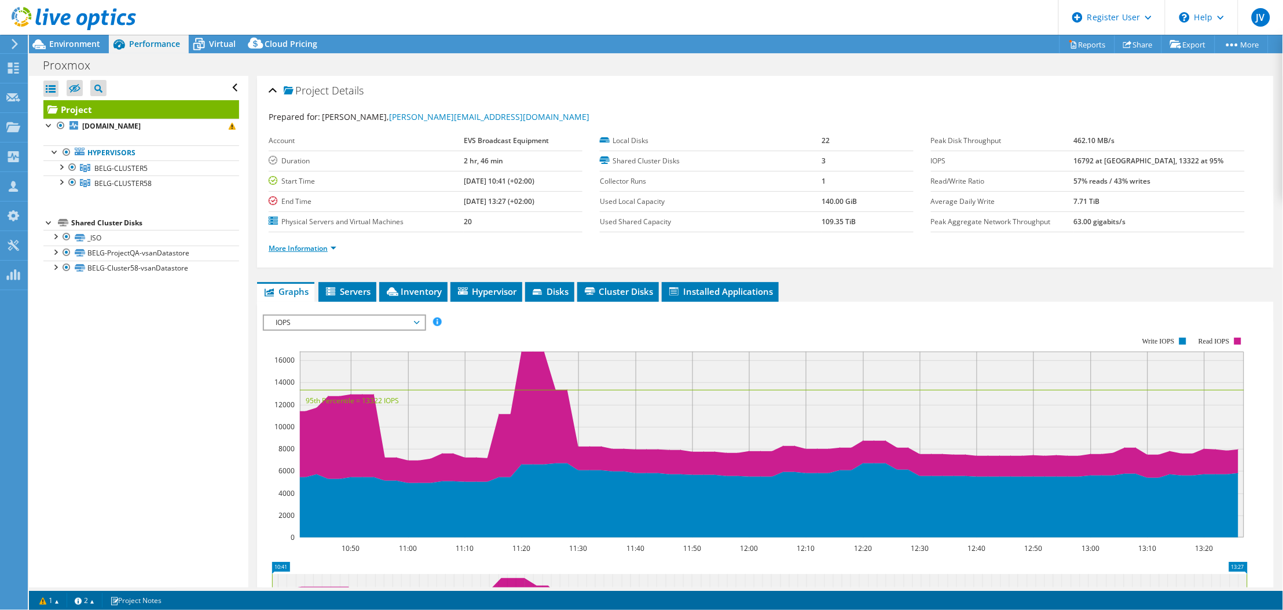
click at [292, 244] on link "More Information" at bounding box center [303, 248] width 68 height 10
